Goal: Task Accomplishment & Management: Use online tool/utility

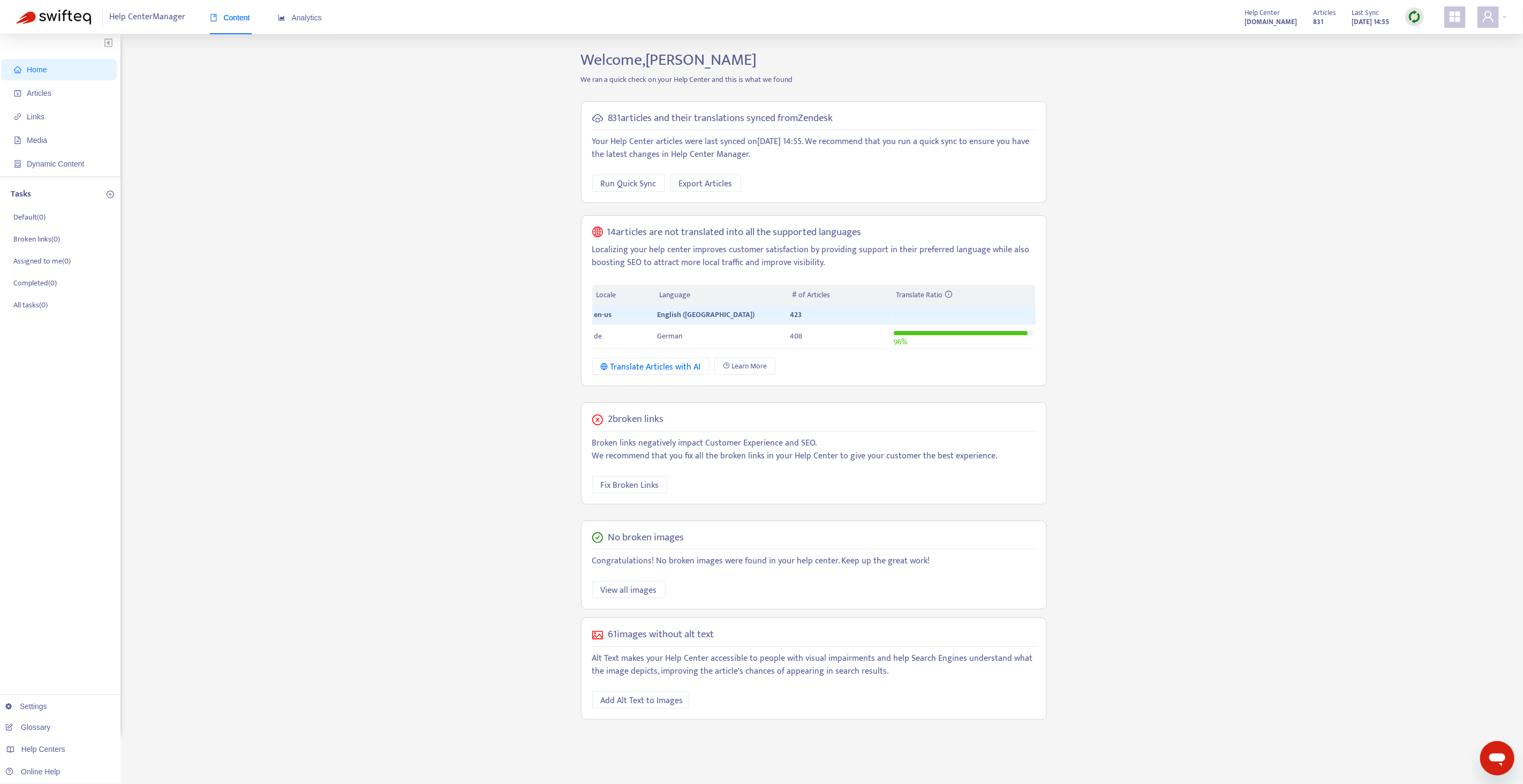
drag, startPoint x: 1424, startPoint y: 17, endPoint x: 1417, endPoint y: 21, distance: 8.1
click at [1423, 17] on div at bounding box center [1414, 17] width 19 height 19
click at [1414, 36] on link "Quick Sync" at bounding box center [1436, 38] width 45 height 12
click at [87, 119] on span "Links" at bounding box center [61, 116] width 94 height 21
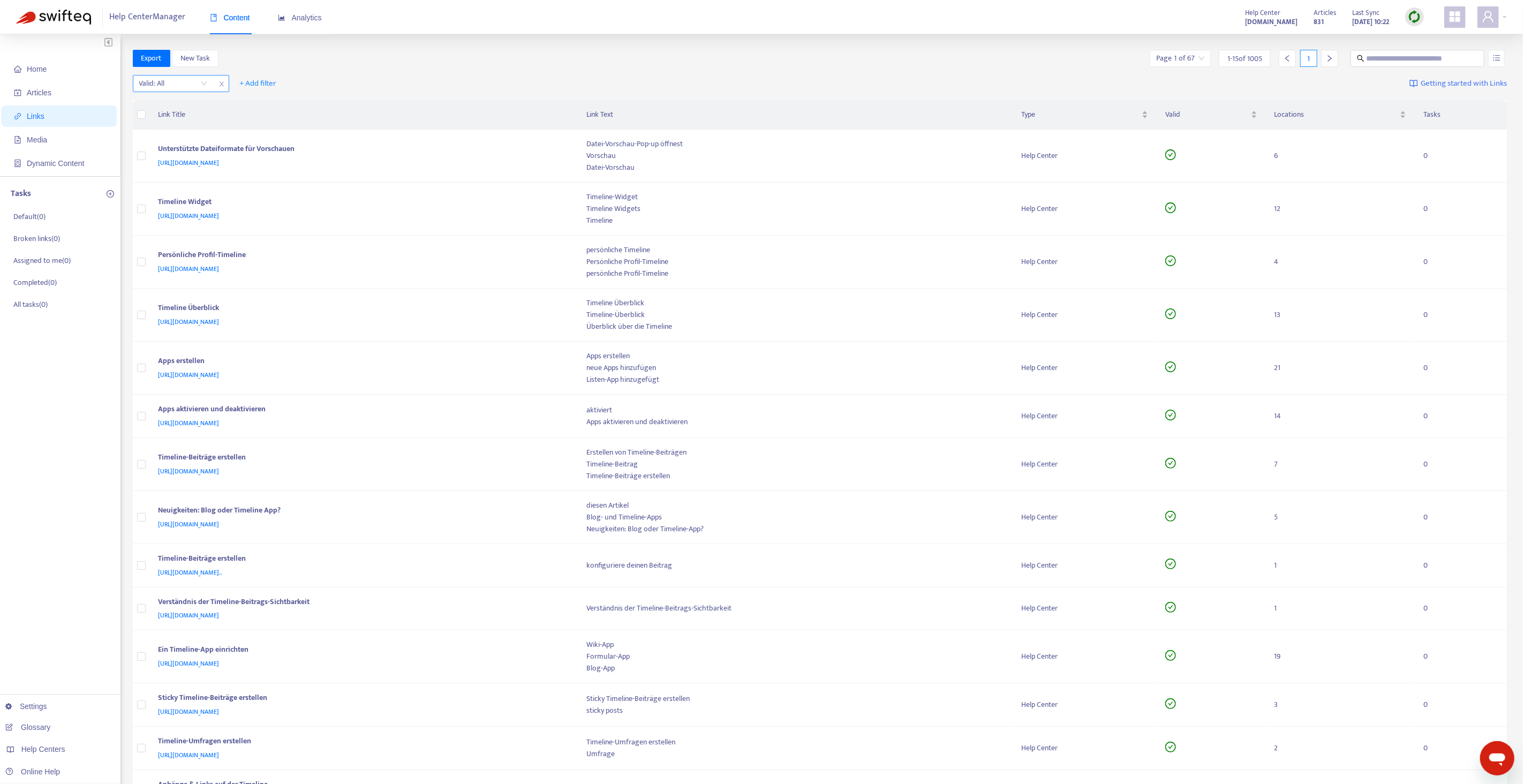
click at [177, 84] on input "search" at bounding box center [173, 83] width 68 height 16
click at [166, 136] on div "No" at bounding box center [235, 138] width 186 height 12
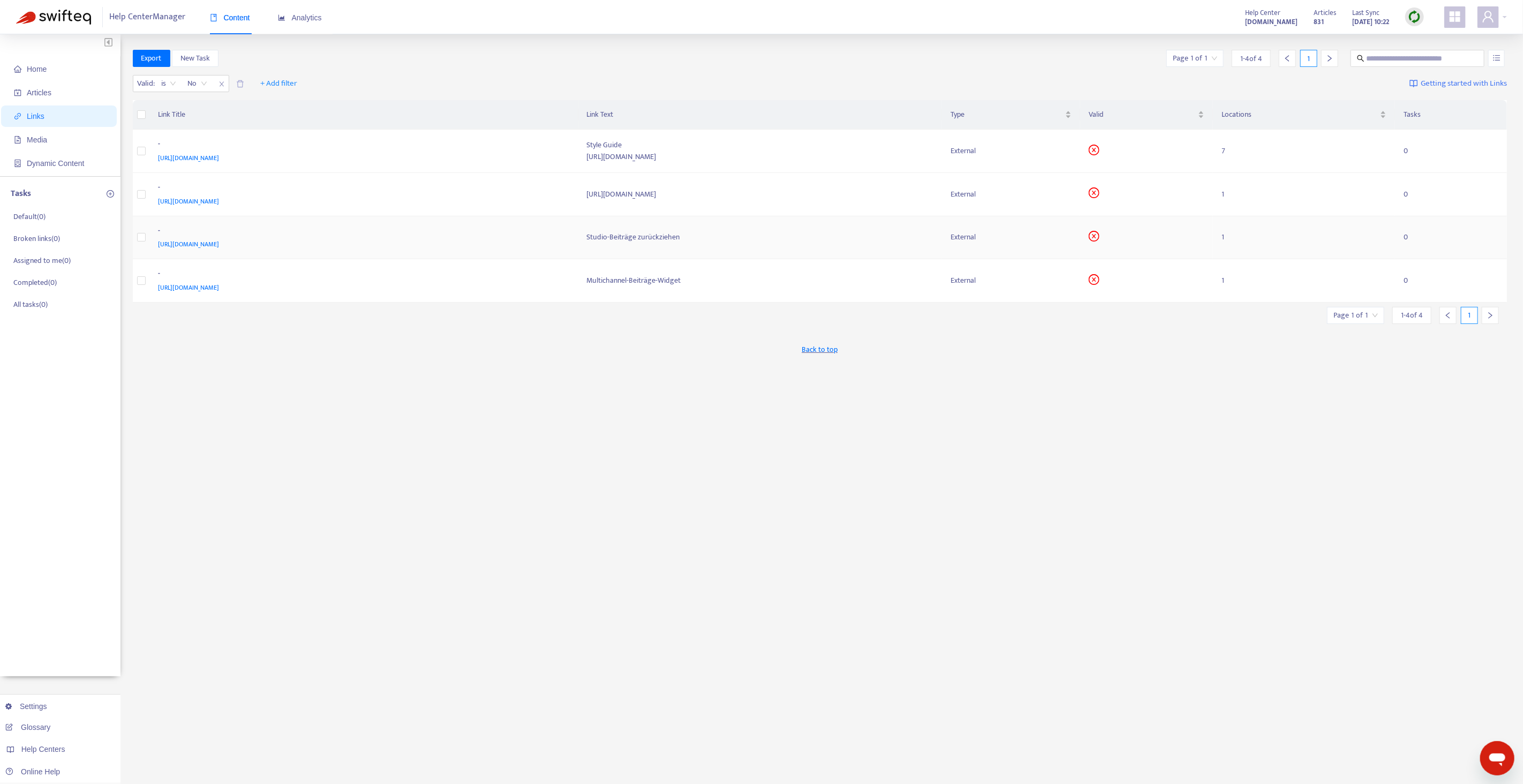
click at [479, 245] on div "[URL][DOMAIN_NAME]" at bounding box center [362, 244] width 408 height 12
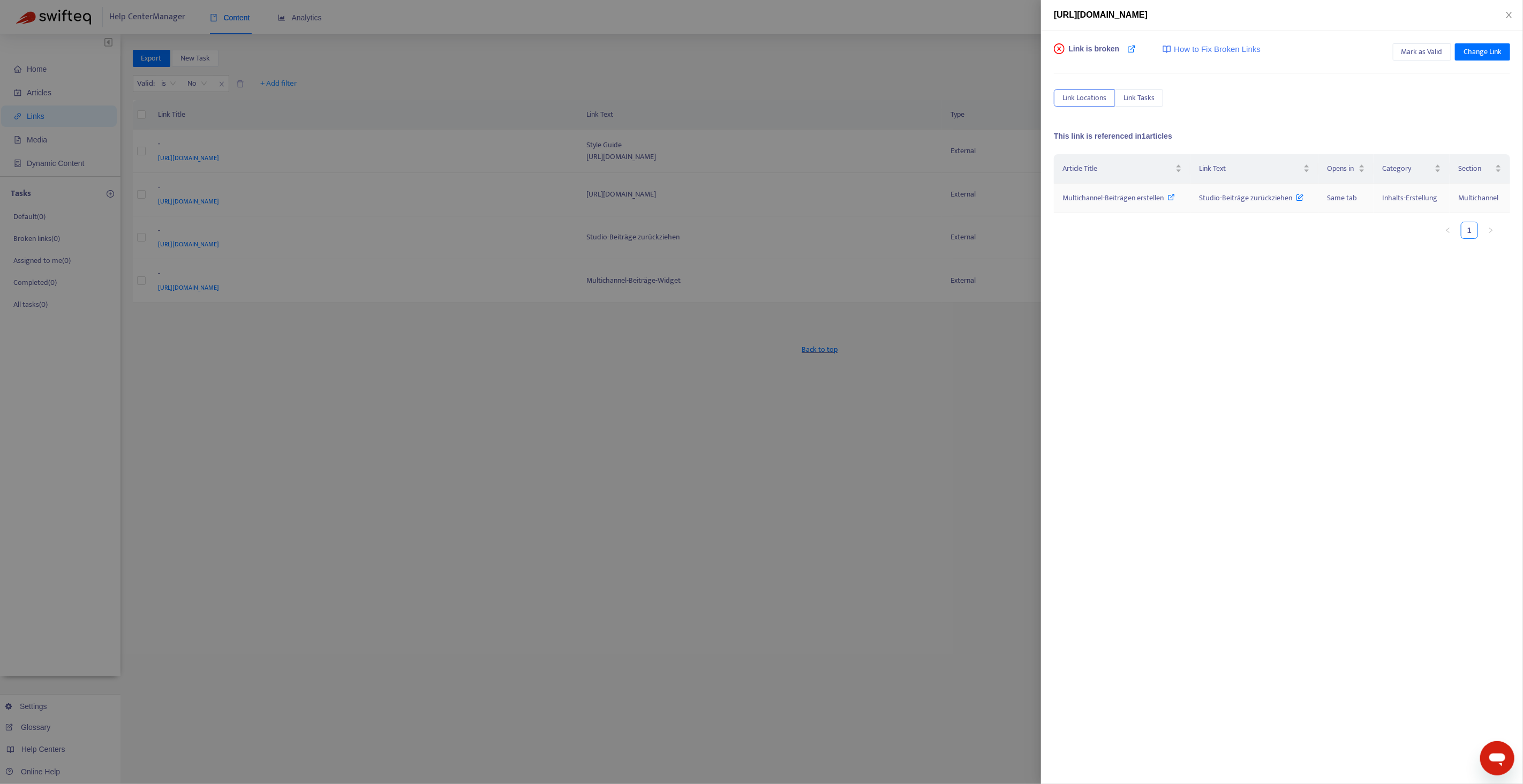
click at [1172, 196] on icon at bounding box center [1172, 197] width 7 height 7
click at [603, 377] on div at bounding box center [762, 392] width 1523 height 784
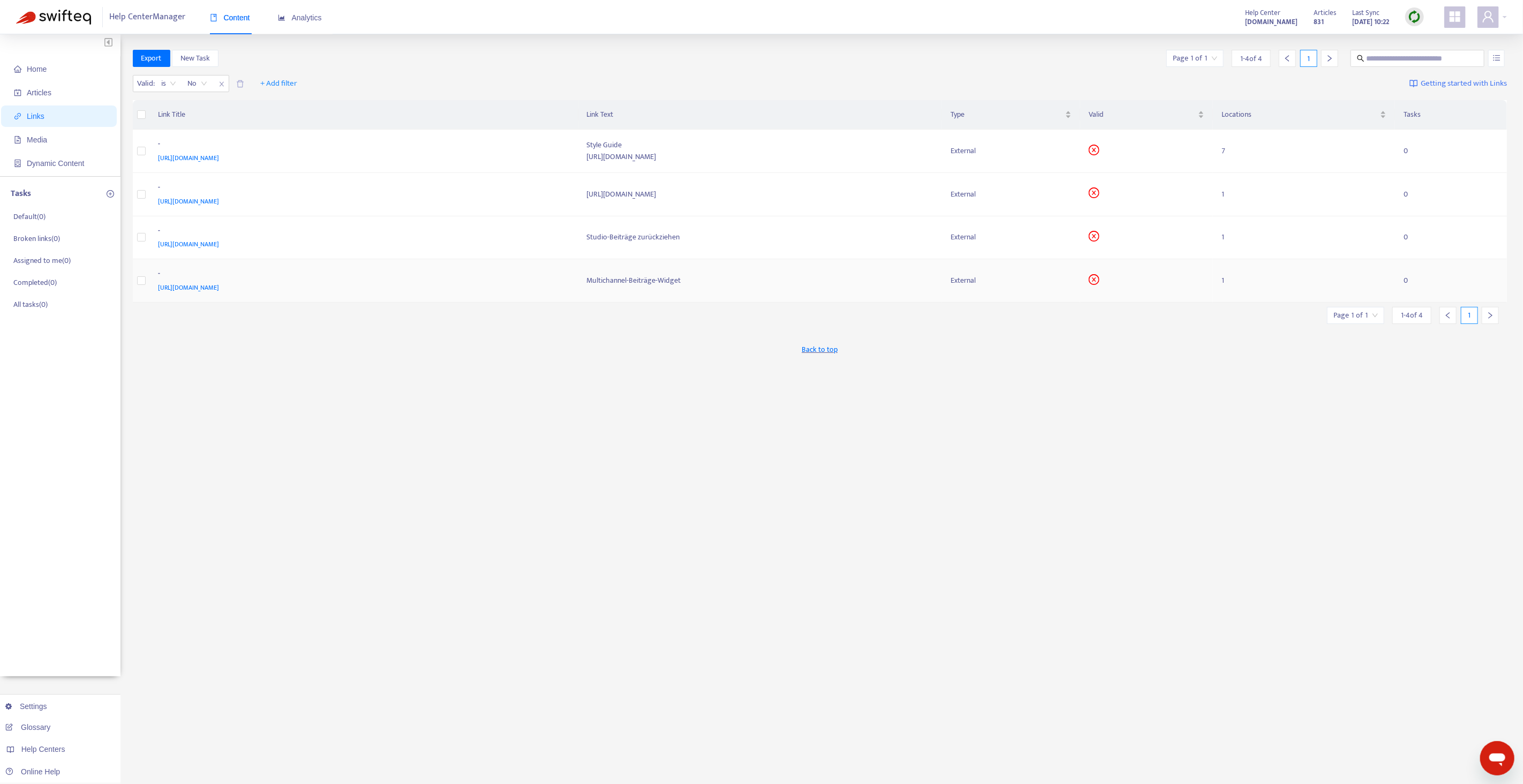
click at [537, 283] on div "[URL][DOMAIN_NAME]" at bounding box center [362, 287] width 408 height 12
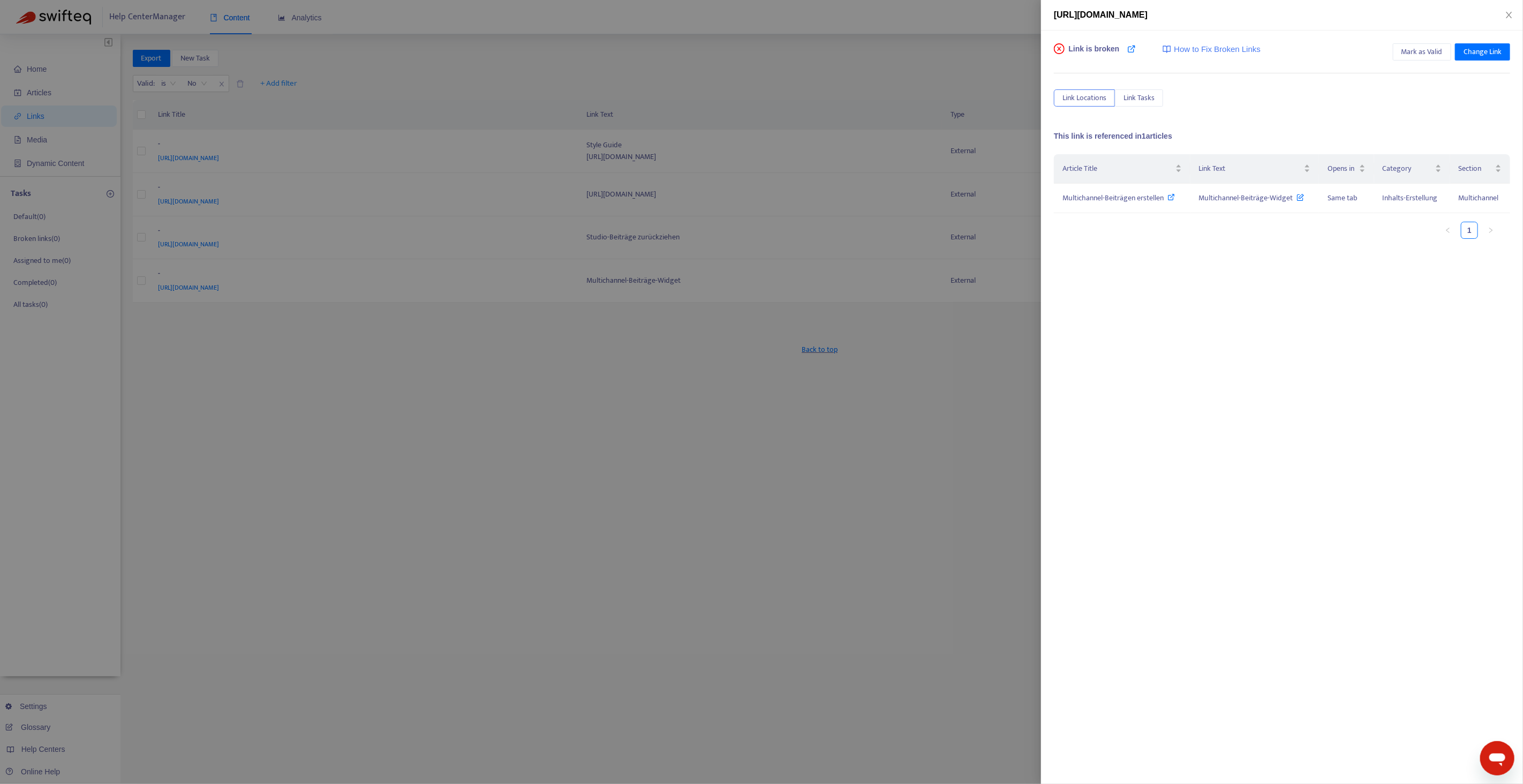
drag, startPoint x: 563, startPoint y: 424, endPoint x: 1315, endPoint y: 55, distance: 837.7
click at [563, 424] on div at bounding box center [762, 392] width 1523 height 784
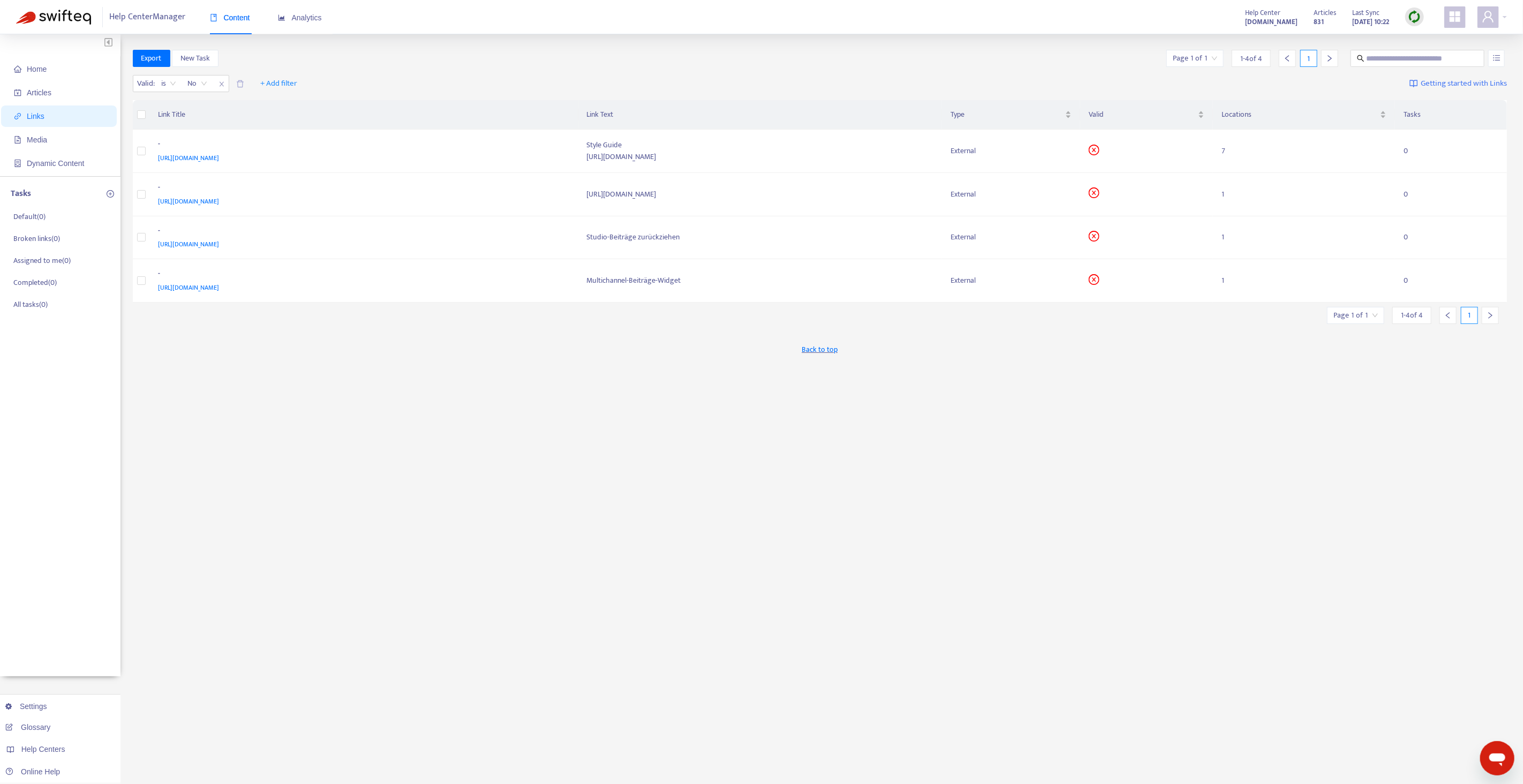
click at [1419, 15] on img at bounding box center [1415, 17] width 14 height 14
drag, startPoint x: 1426, startPoint y: 39, endPoint x: 1351, endPoint y: 42, distance: 75.1
click at [1425, 39] on link "Quick Sync" at bounding box center [1436, 39] width 45 height 12
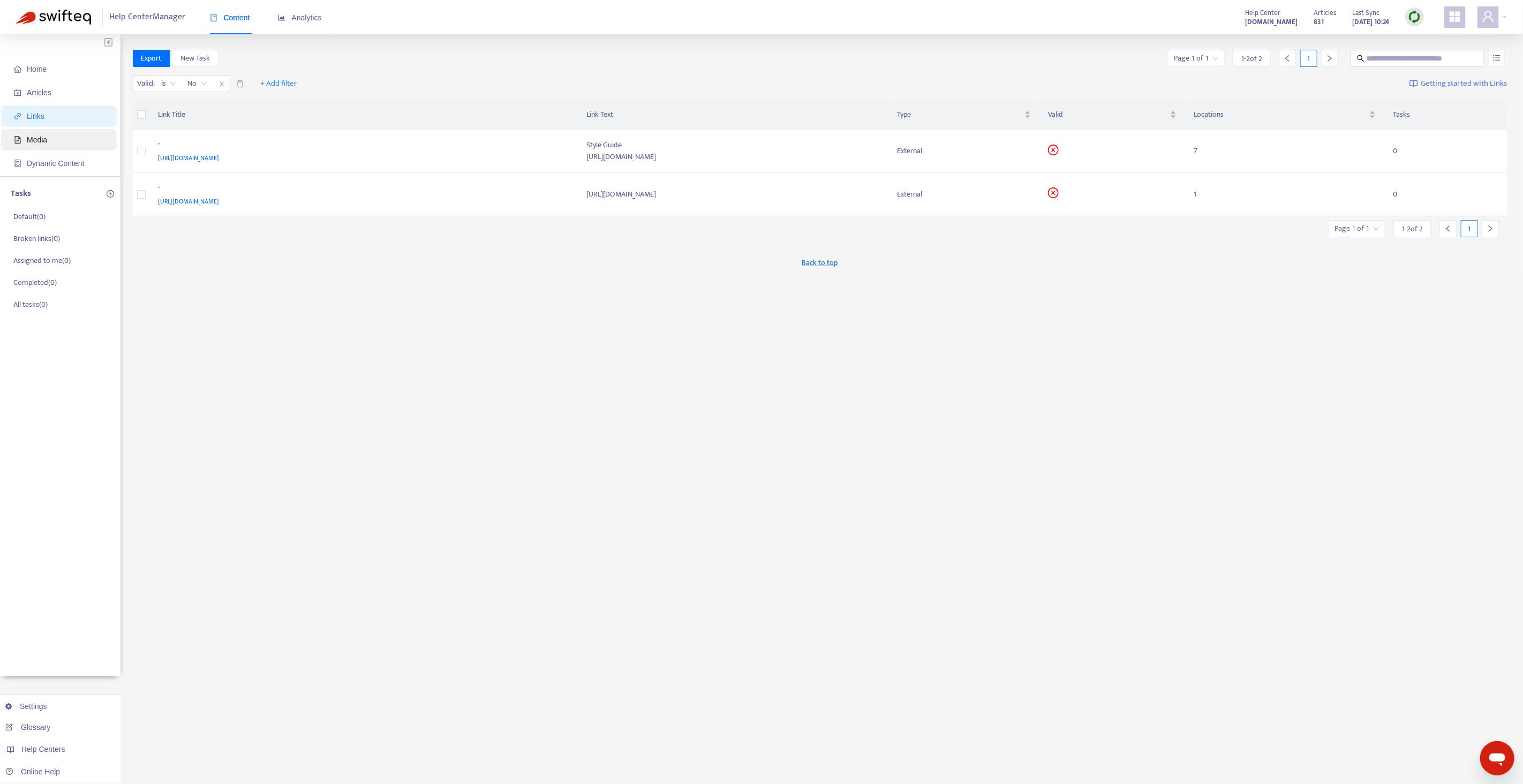
click at [56, 135] on span "Media" at bounding box center [61, 139] width 94 height 21
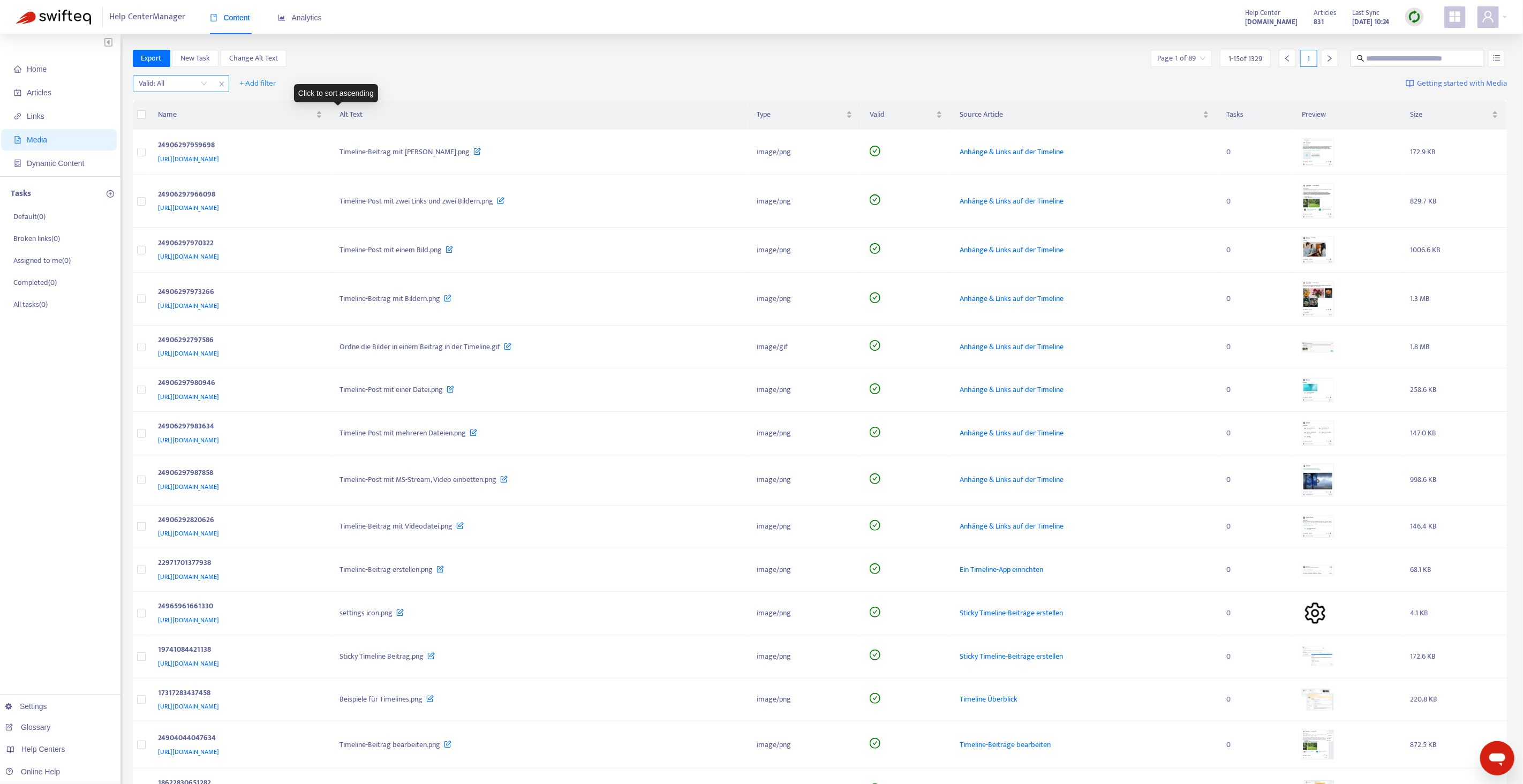
click at [177, 87] on input "search" at bounding box center [173, 83] width 68 height 16
click at [168, 138] on div "No" at bounding box center [235, 138] width 186 height 12
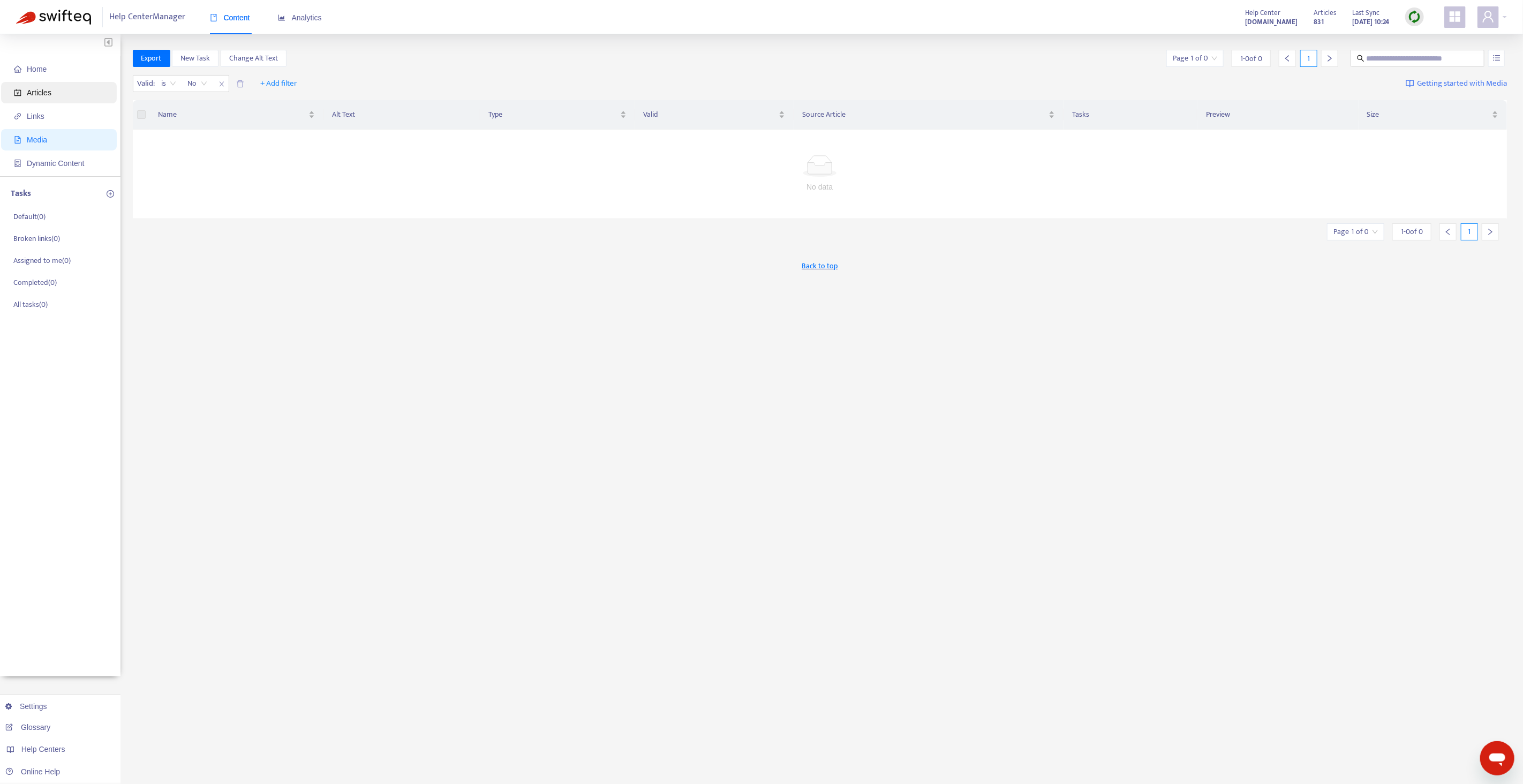
click at [60, 89] on span "Articles" at bounding box center [61, 92] width 94 height 21
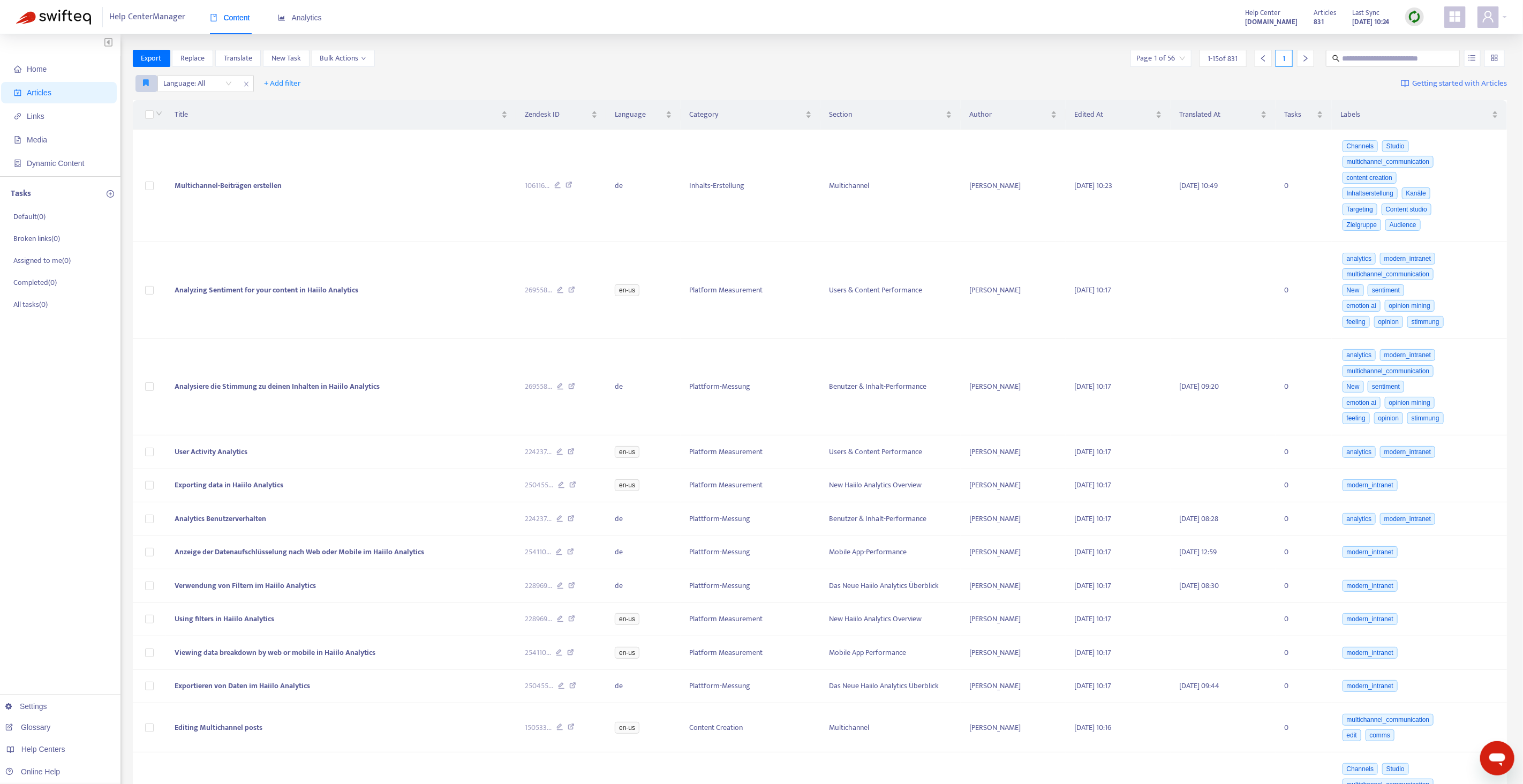
click at [141, 83] on button "button" at bounding box center [147, 83] width 22 height 17
click at [151, 104] on span "English only" at bounding box center [163, 104] width 37 height 12
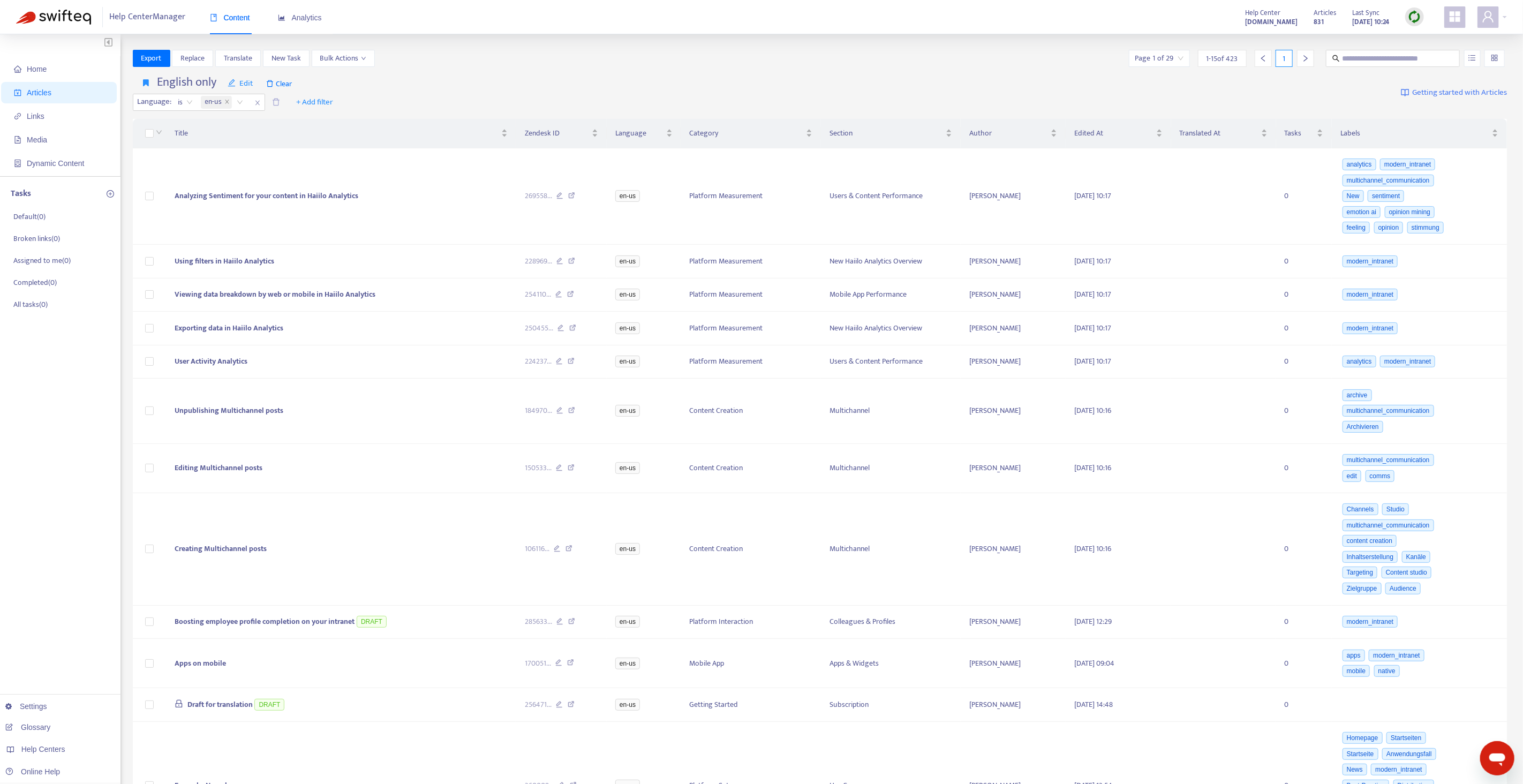
click at [490, 66] on div "Export Replace Translate New Task Bulk Actions Page 1 of 29 1 - 15 of 423 1" at bounding box center [820, 58] width 1374 height 17
click at [187, 64] on span "Replace" at bounding box center [192, 58] width 24 height 12
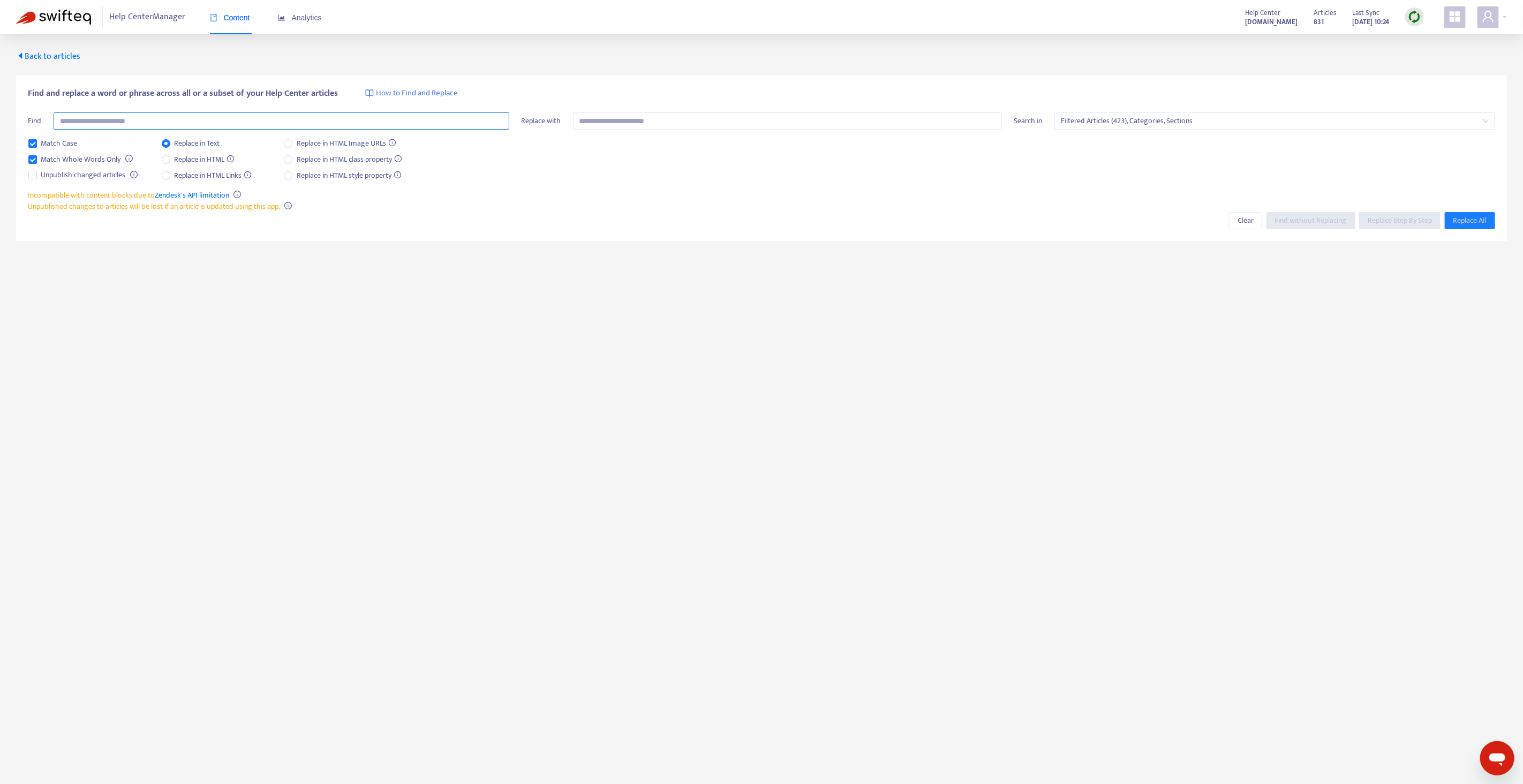
click at [117, 118] on input "text" at bounding box center [281, 121] width 456 height 17
click at [1188, 124] on span "Filtered Articles (423), Categories, Sections" at bounding box center [1274, 121] width 428 height 16
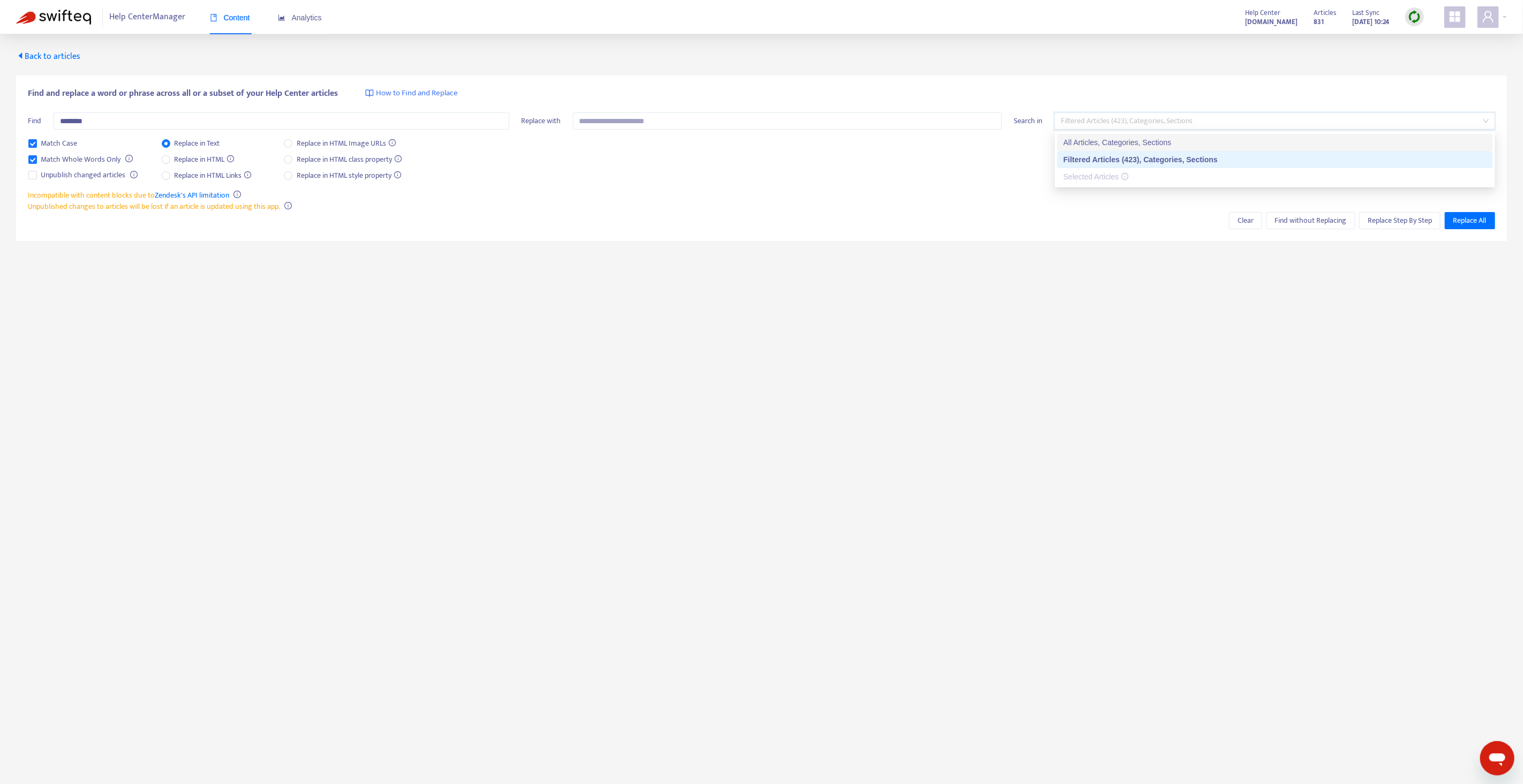
click at [1157, 142] on div "All Articles, Categories, Sections" at bounding box center [1275, 142] width 423 height 12
click at [1284, 221] on span "Find without Replacing" at bounding box center [1311, 220] width 72 height 12
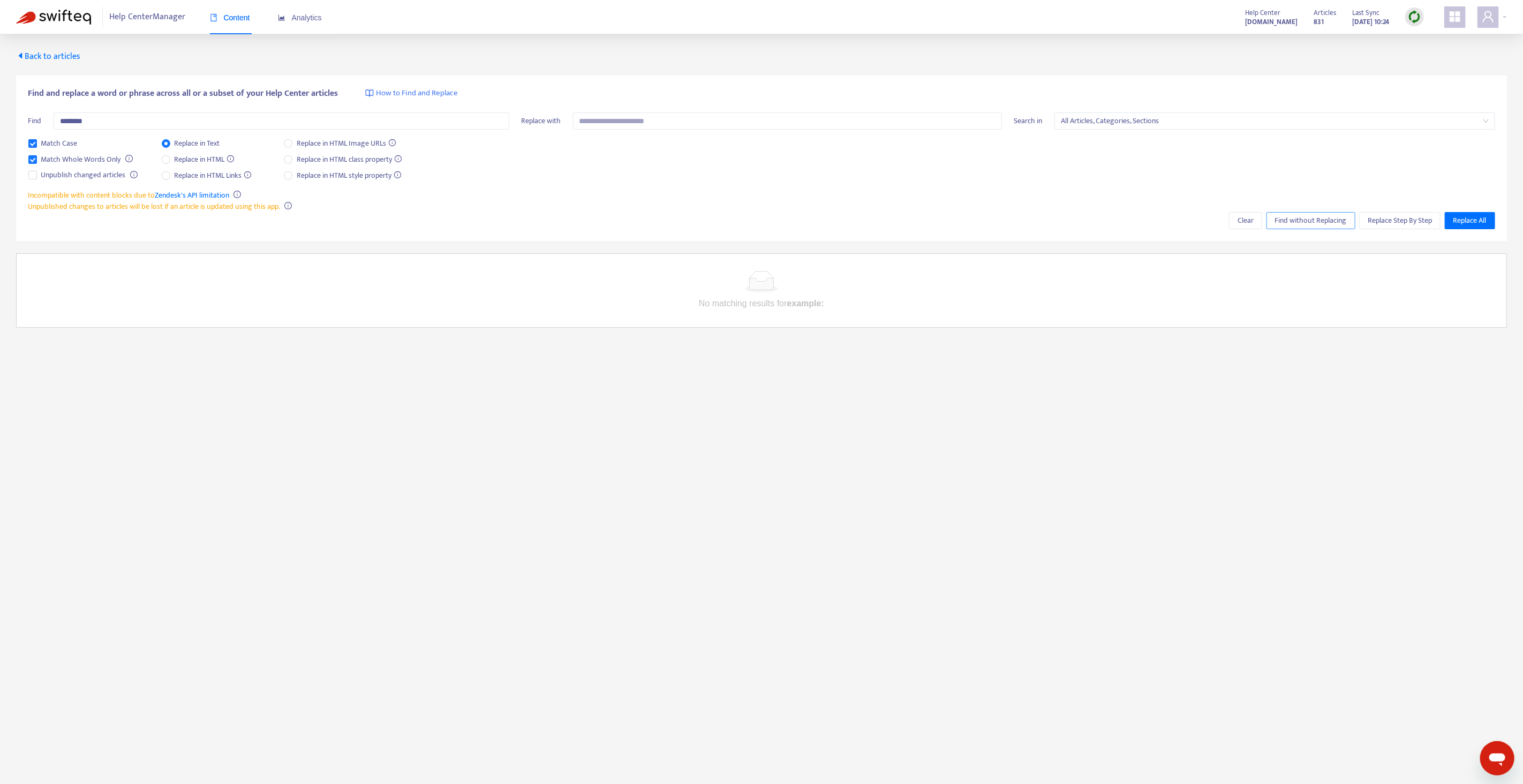
click at [1293, 217] on span "Find without Replacing" at bounding box center [1311, 220] width 72 height 12
click at [139, 118] on input "********" at bounding box center [281, 121] width 456 height 17
drag, startPoint x: 139, startPoint y: 118, endPoint x: 133, endPoint y: 118, distance: 6.0
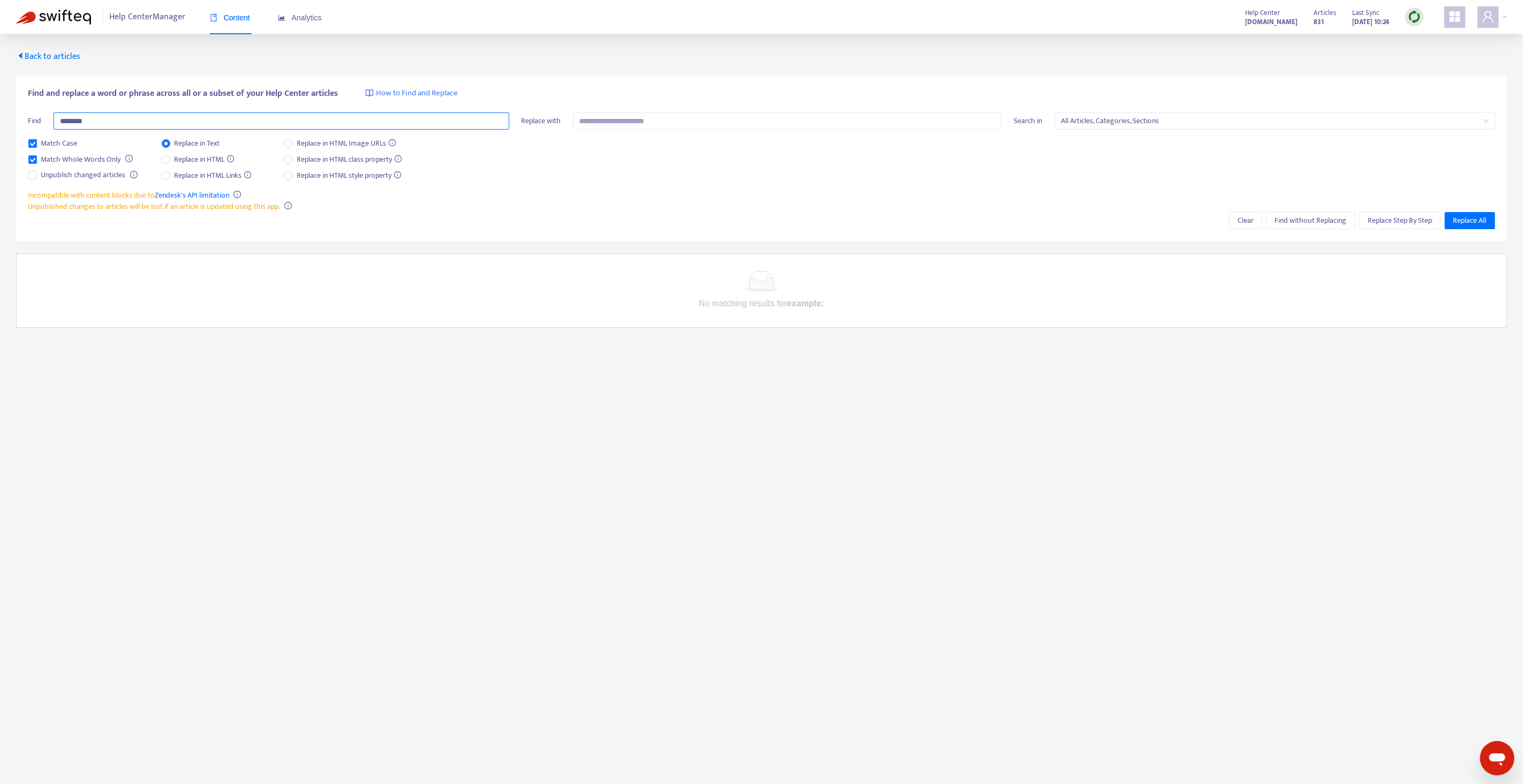
click at [133, 118] on input "********" at bounding box center [281, 121] width 456 height 17
type input "********"
click at [1311, 213] on button "Find without Replacing" at bounding box center [1311, 220] width 89 height 17
click at [1299, 222] on span "Find without Replacing" at bounding box center [1311, 220] width 72 height 12
click at [72, 155] on span "Match Whole Words Only" at bounding box center [81, 159] width 88 height 12
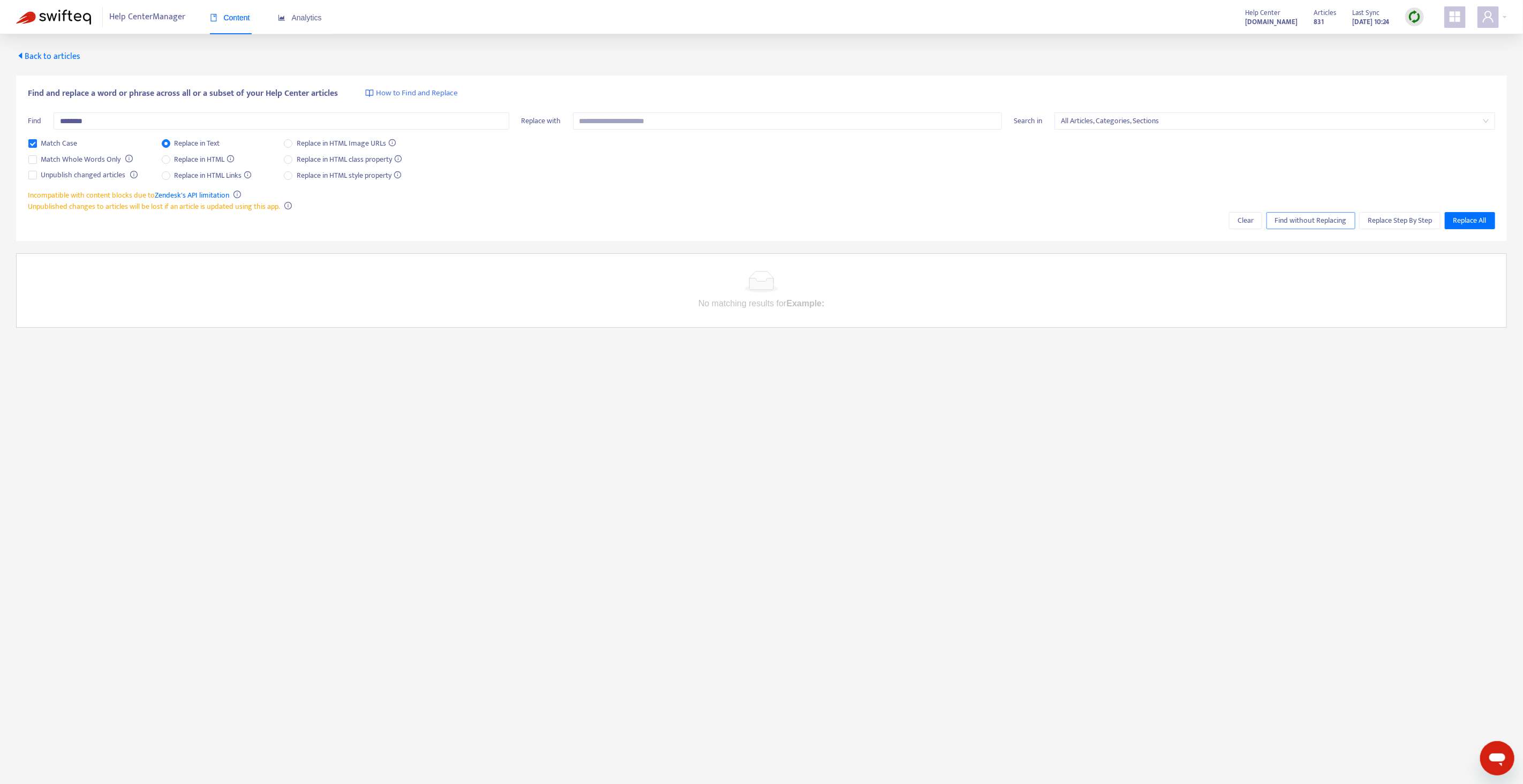
click at [1312, 223] on span "Find without Replacing" at bounding box center [1311, 220] width 72 height 12
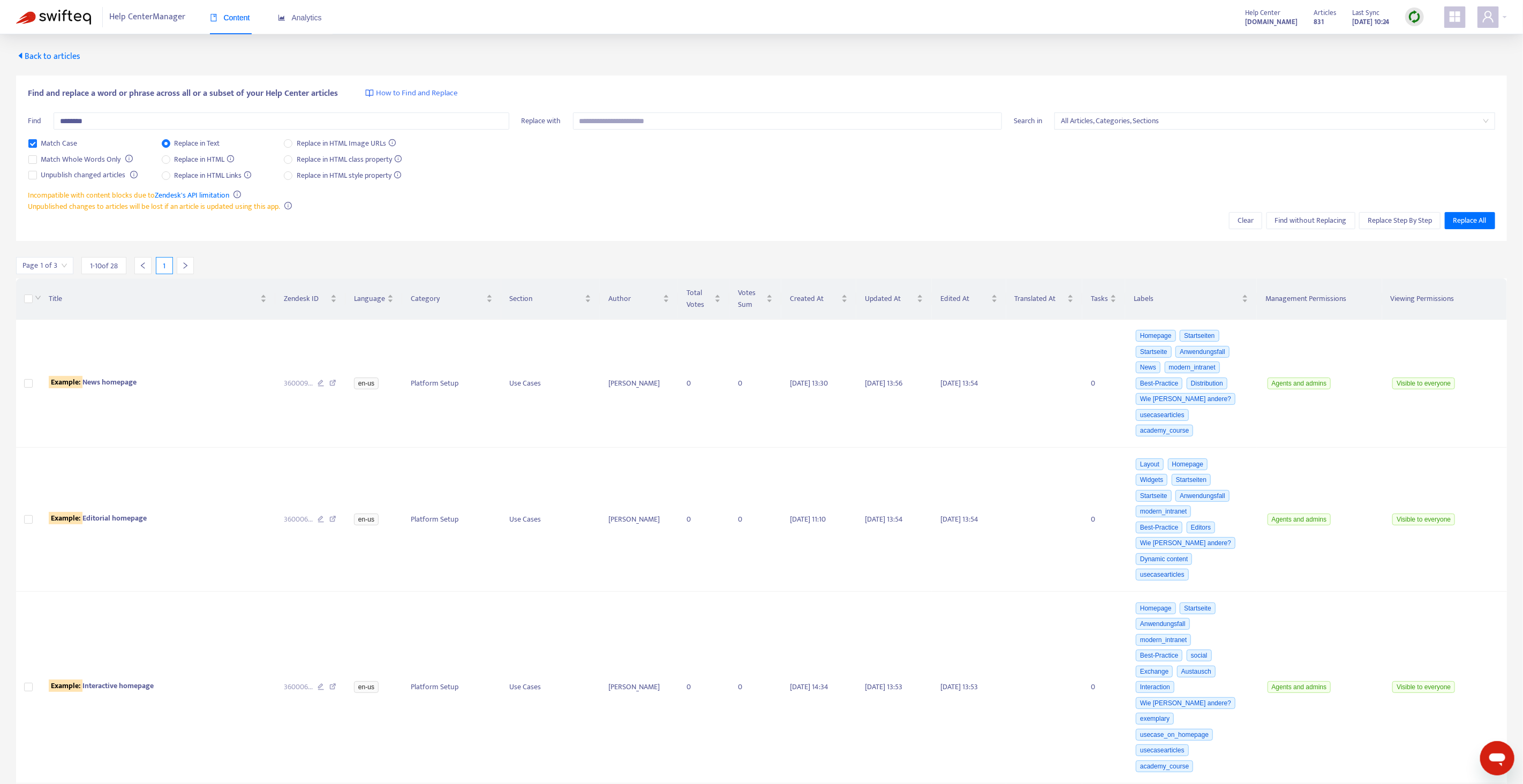
click at [70, 53] on span "Back to articles" at bounding box center [48, 56] width 64 height 15
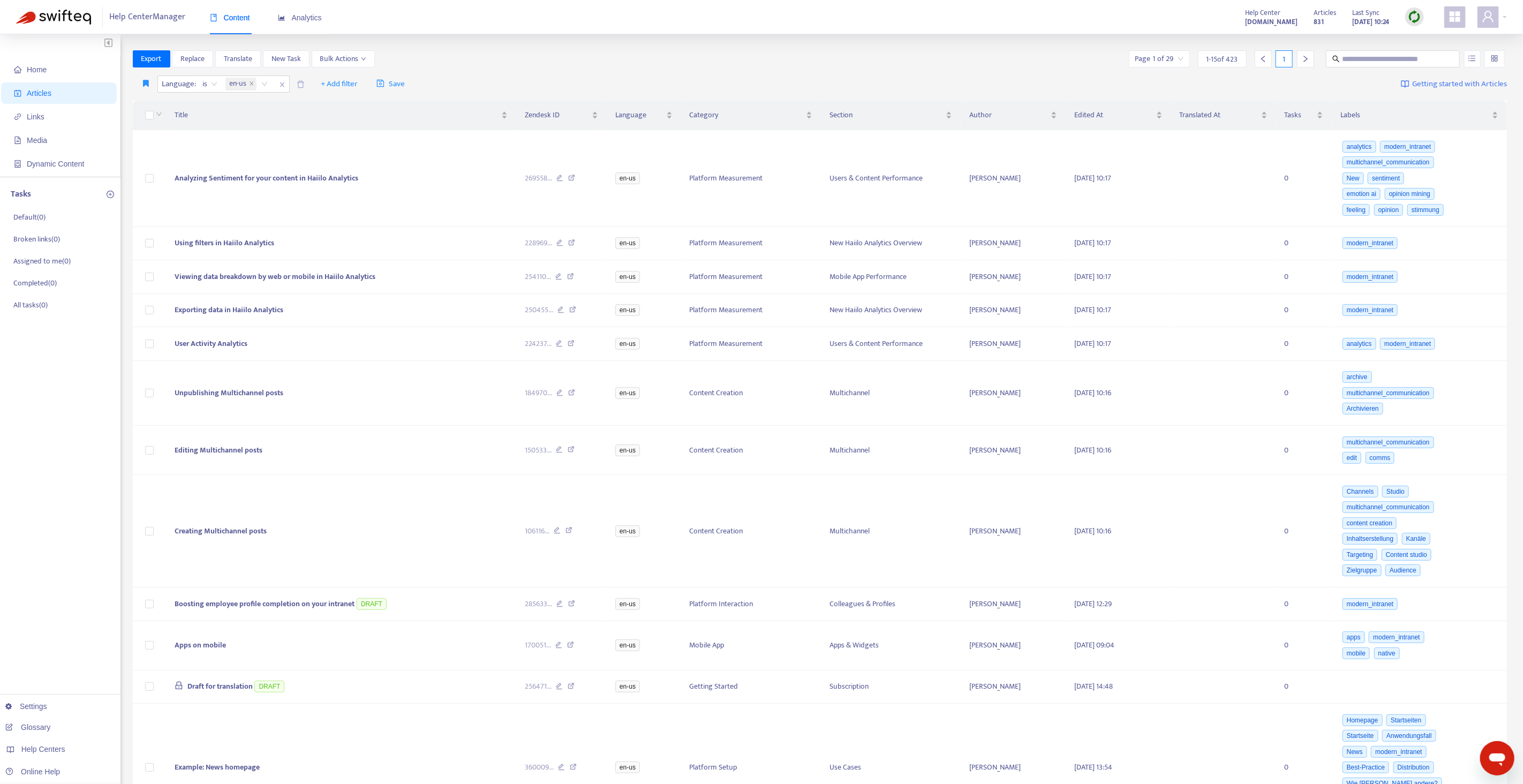
click at [457, 64] on div "Export Replace Translate New Task Bulk Actions Page 1 of 29 1 - 15 of 423 1" at bounding box center [820, 59] width 1374 height 17
